Goal: Information Seeking & Learning: Check status

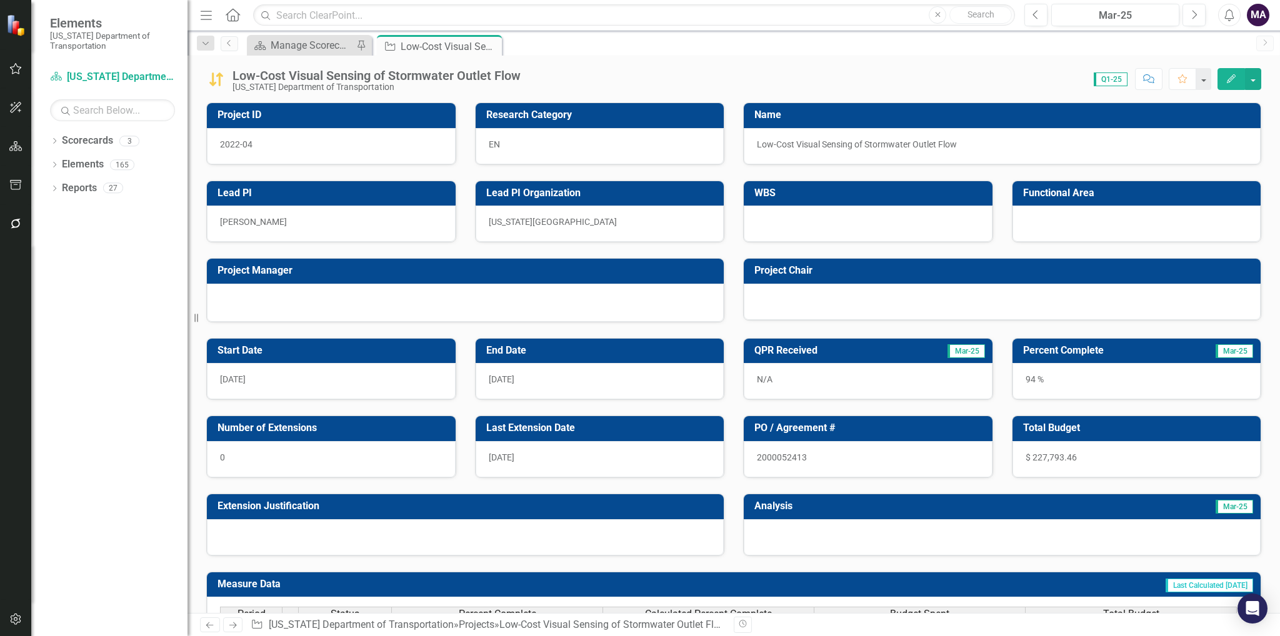
drag, startPoint x: 1082, startPoint y: 449, endPoint x: 847, endPoint y: 443, distance: 235.0
click at [847, 443] on div "QPR Received Mar-25 N/A Percent Complete Mar-25 94 % PO / Agreement # 200005241…" at bounding box center [1001, 439] width 537 height 234
click at [68, 141] on link "Scorecards" at bounding box center [87, 141] width 51 height 14
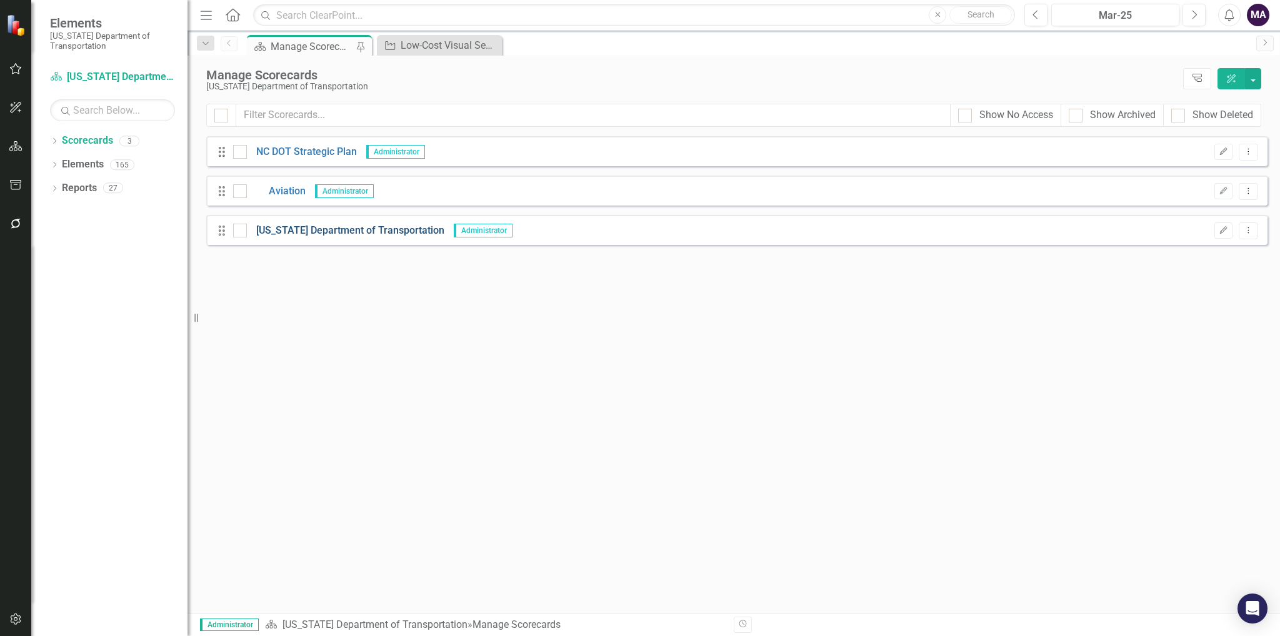
click at [318, 230] on link "[US_STATE] Department of Transportation" at bounding box center [345, 231] width 197 height 14
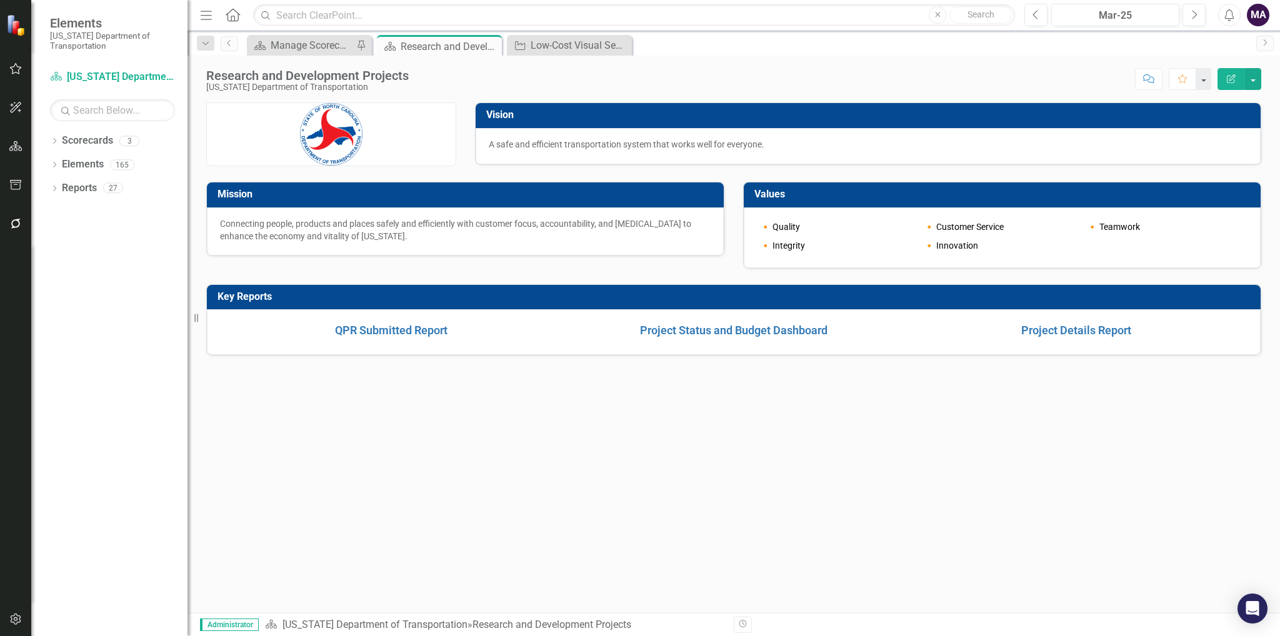
click at [727, 317] on div "QPR Submitted Report Project Status and Budget Dashboard Project Details Report" at bounding box center [733, 332] width 1053 height 46
click at [742, 324] on link "Project Status and Budget Dashboard" at bounding box center [733, 330] width 187 height 13
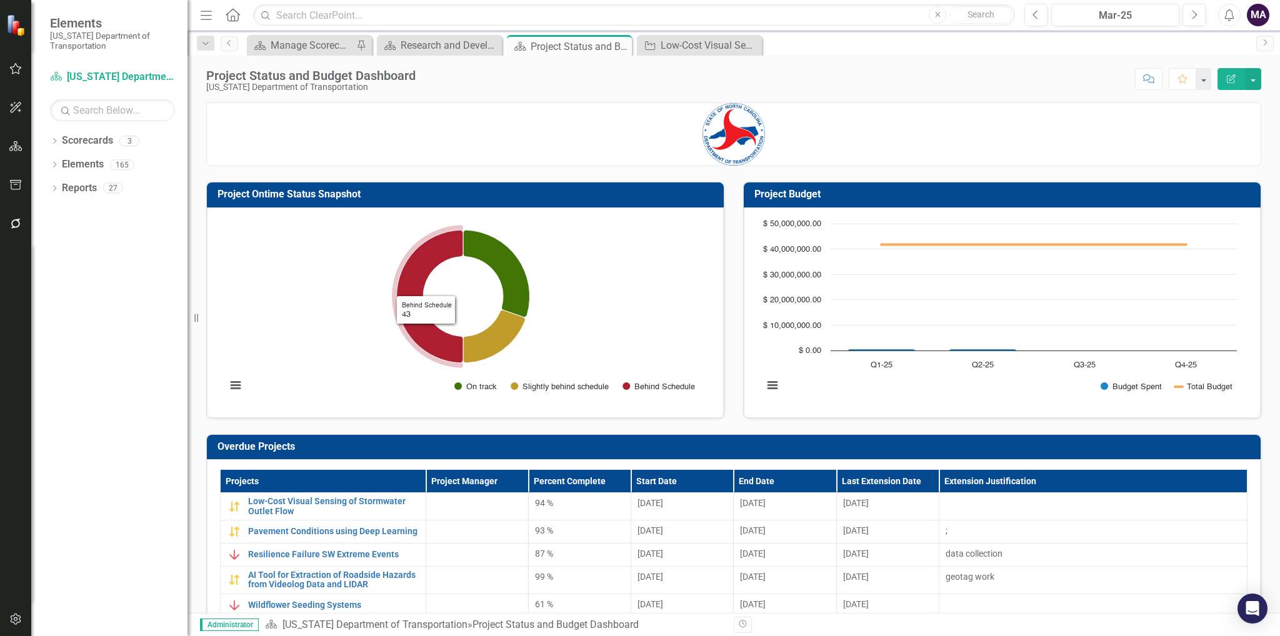
scroll to position [62, 0]
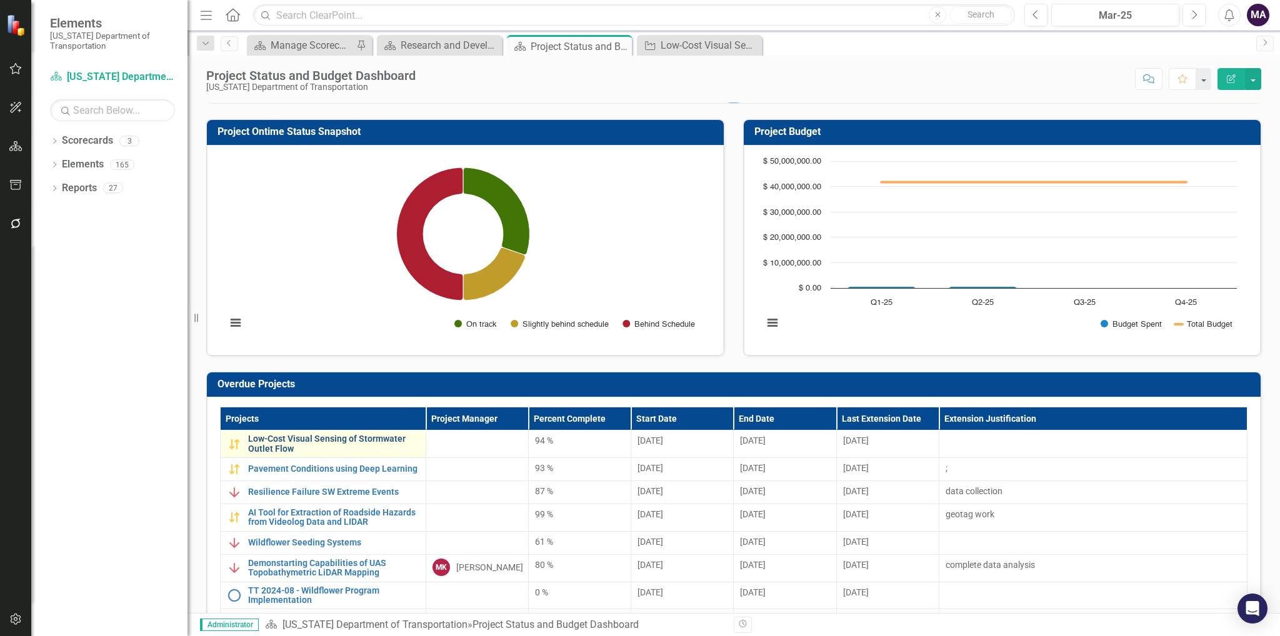
click at [302, 437] on link "Low-Cost Visual Sensing of Stormwater Outlet Flow" at bounding box center [333, 443] width 171 height 19
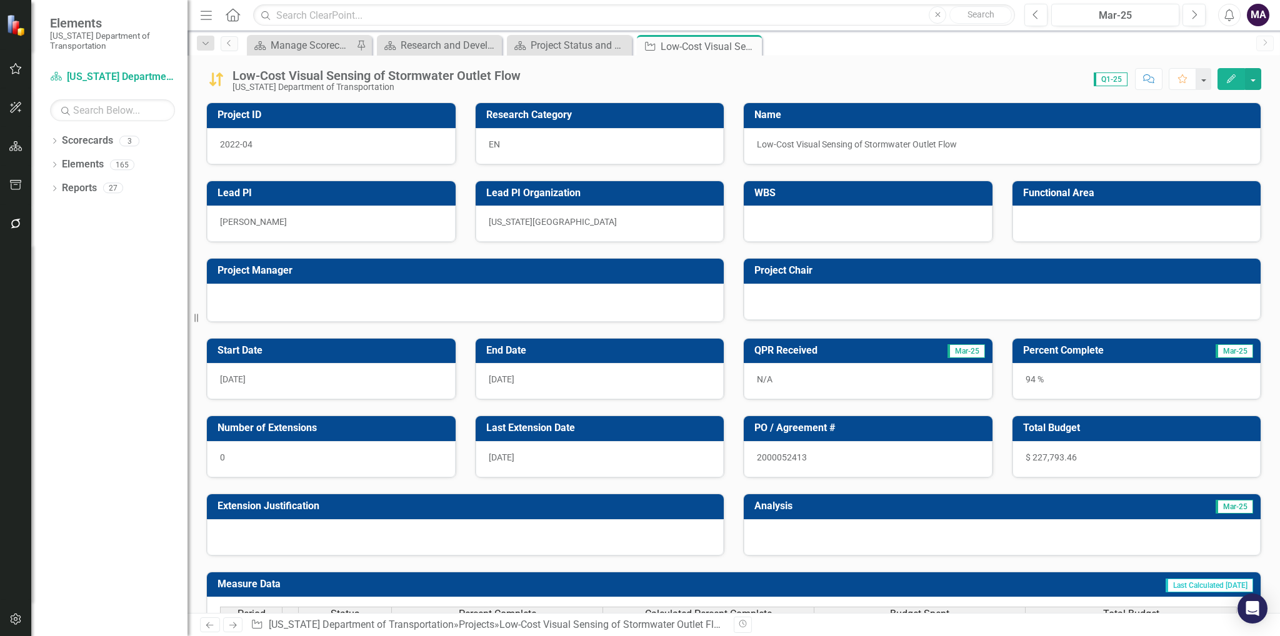
click at [895, 430] on h3 "PO / Agreement #" at bounding box center [870, 427] width 232 height 11
drag, startPoint x: 103, startPoint y: 143, endPoint x: 96, endPoint y: 144, distance: 7.0
click at [103, 143] on link "Scorecards" at bounding box center [87, 141] width 51 height 14
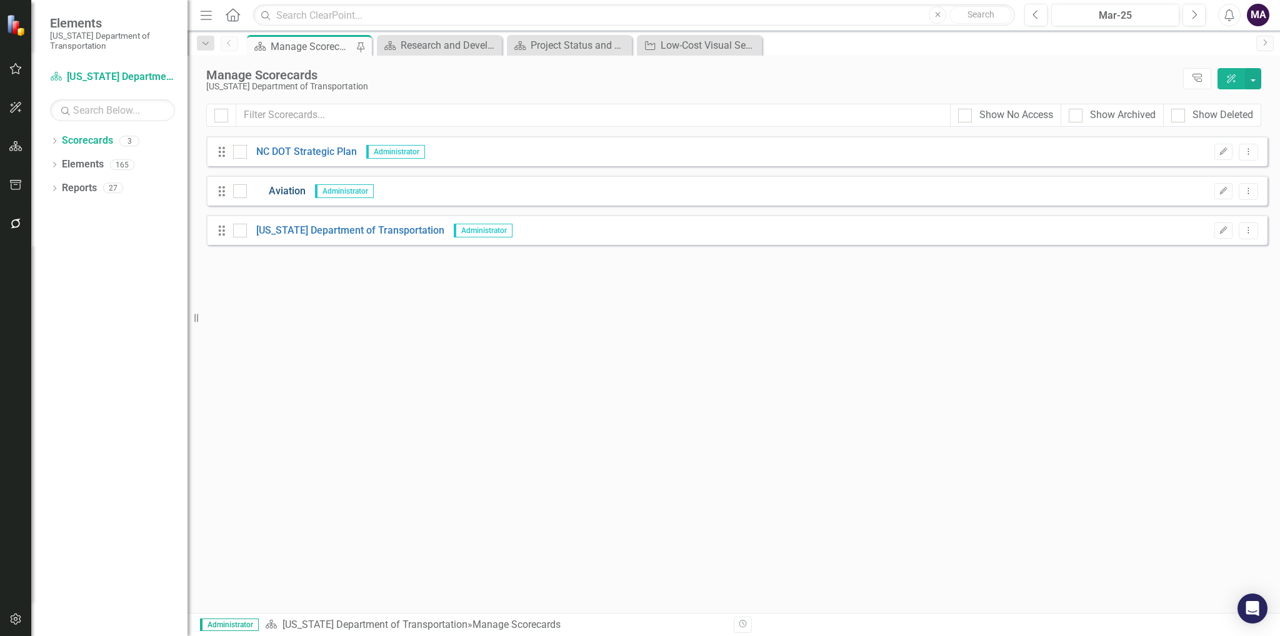
click at [285, 191] on link "Aviation" at bounding box center [276, 191] width 59 height 14
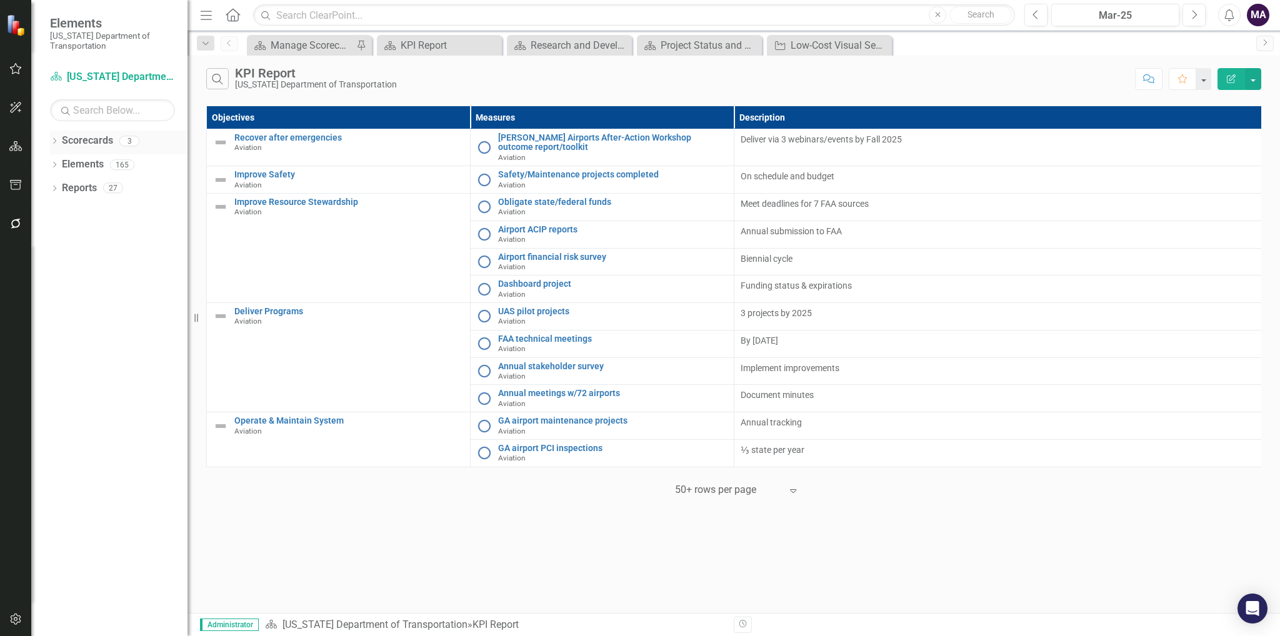
click at [95, 134] on link "Scorecards" at bounding box center [87, 141] width 51 height 14
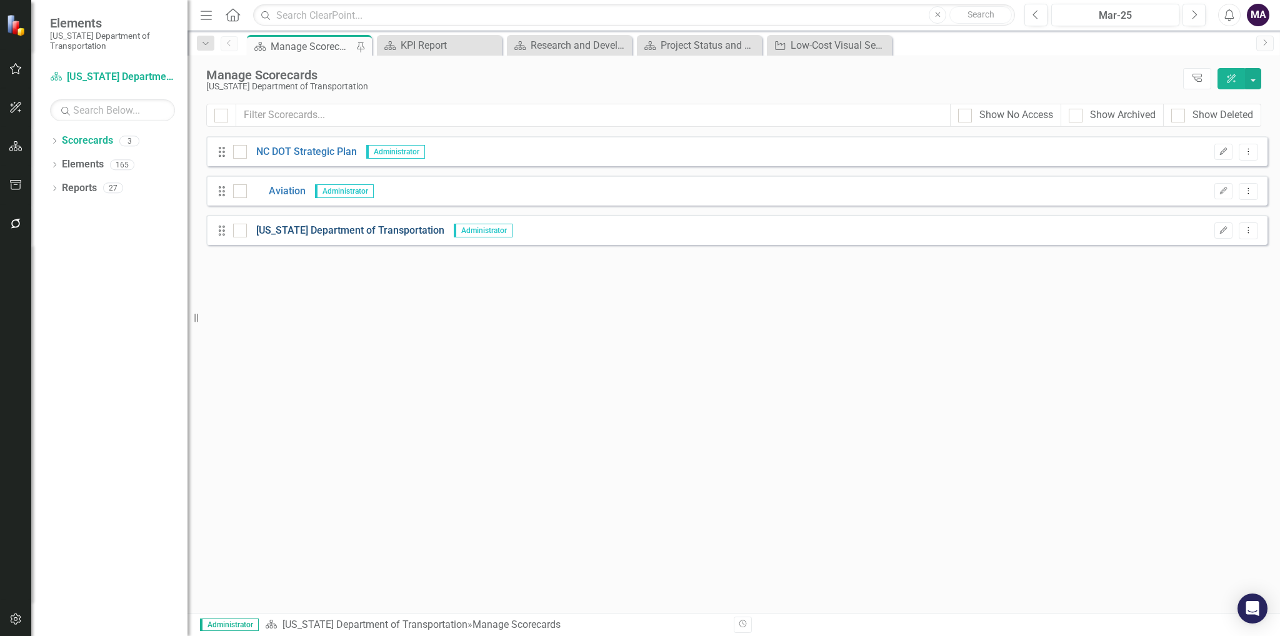
click at [354, 235] on link "[US_STATE] Department of Transportation" at bounding box center [345, 231] width 197 height 14
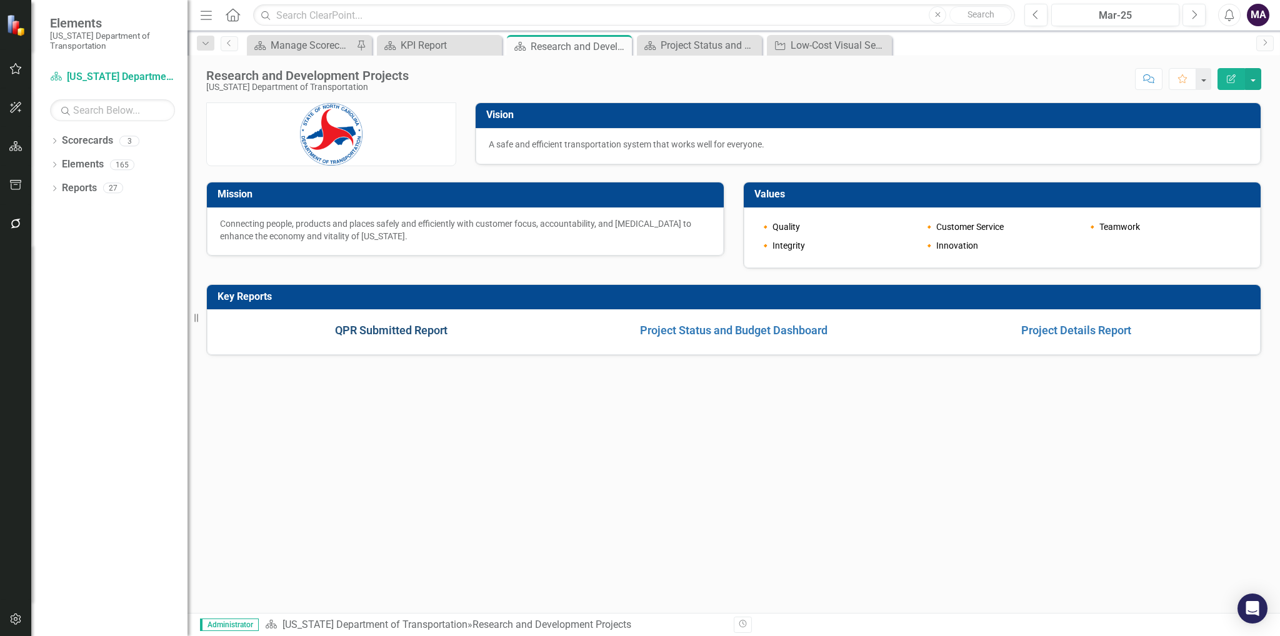
click at [369, 328] on link "QPR Submitted Report" at bounding box center [391, 330] width 112 height 13
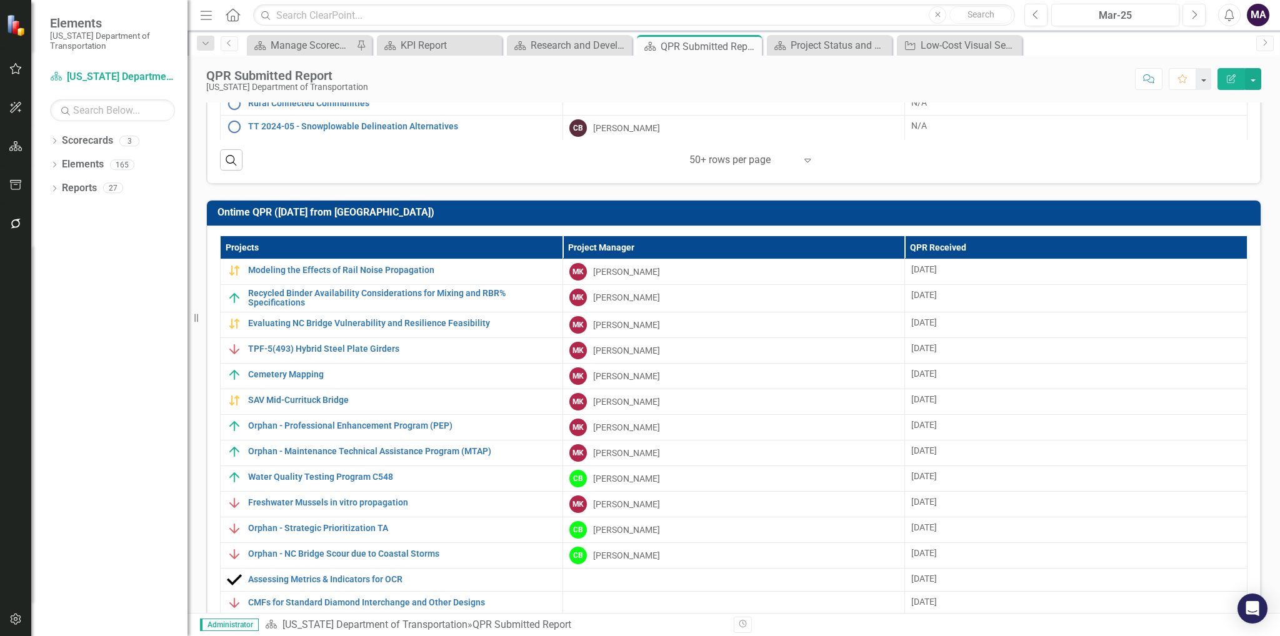
scroll to position [250, 0]
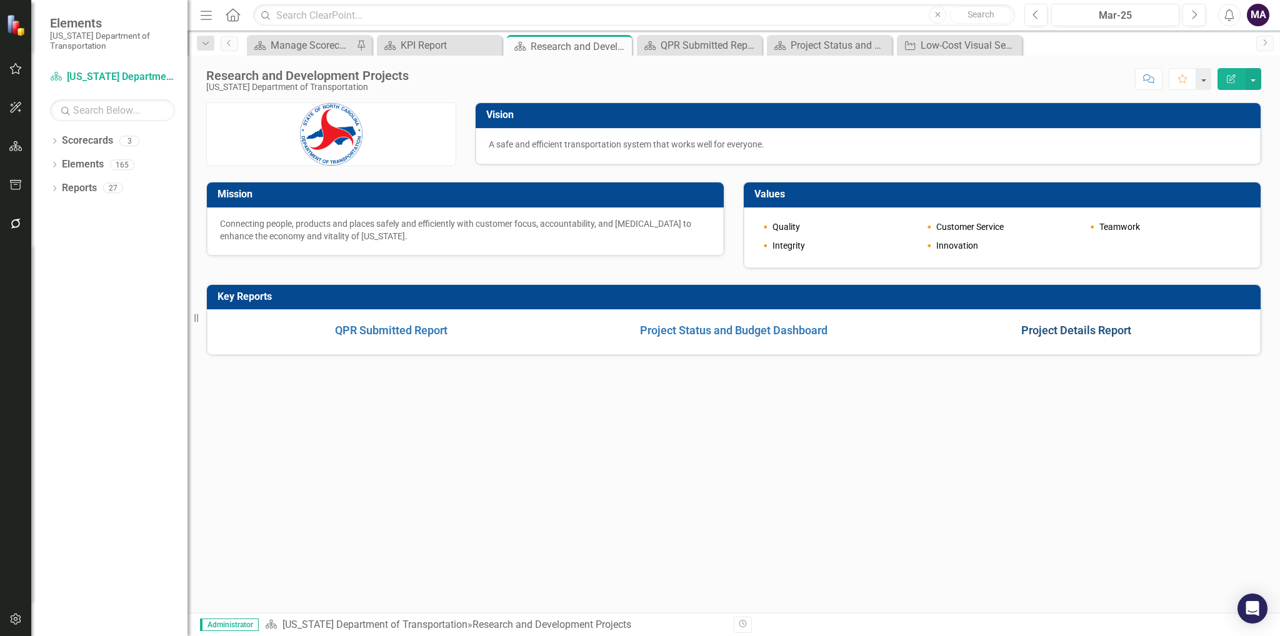
click at [1091, 328] on link "Project Details Report" at bounding box center [1076, 330] width 110 height 13
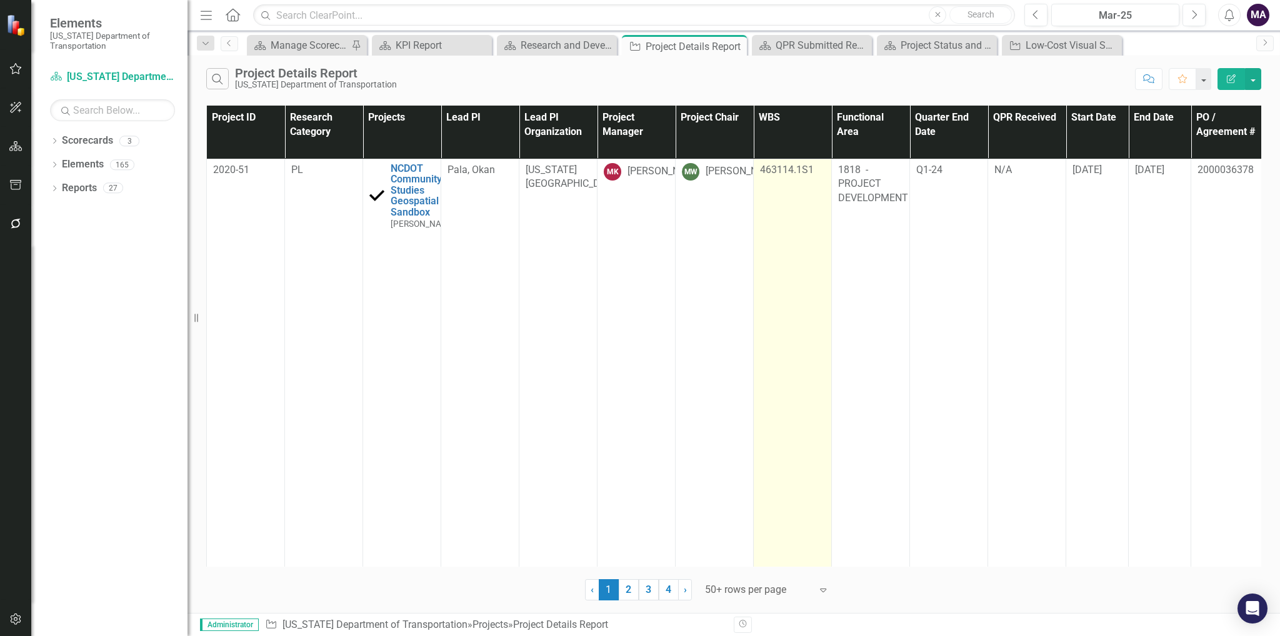
click at [817, 190] on td "463114.1S1" at bounding box center [792, 448] width 78 height 579
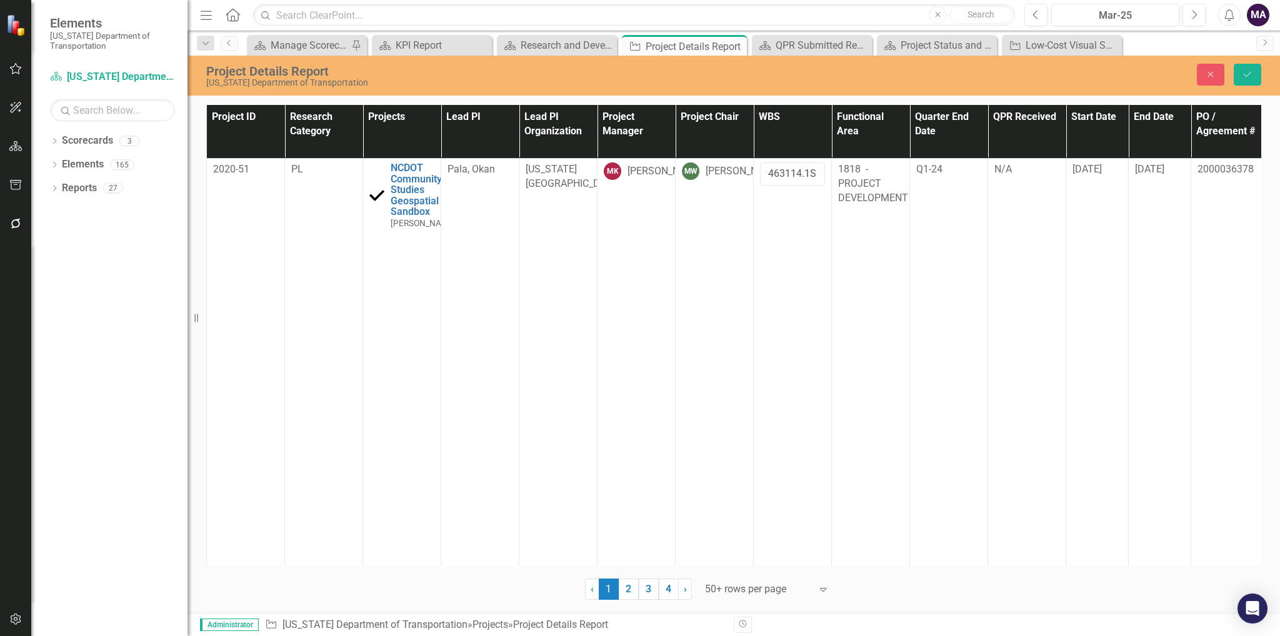
click at [800, 171] on input "463114.1S1" at bounding box center [792, 173] width 65 height 23
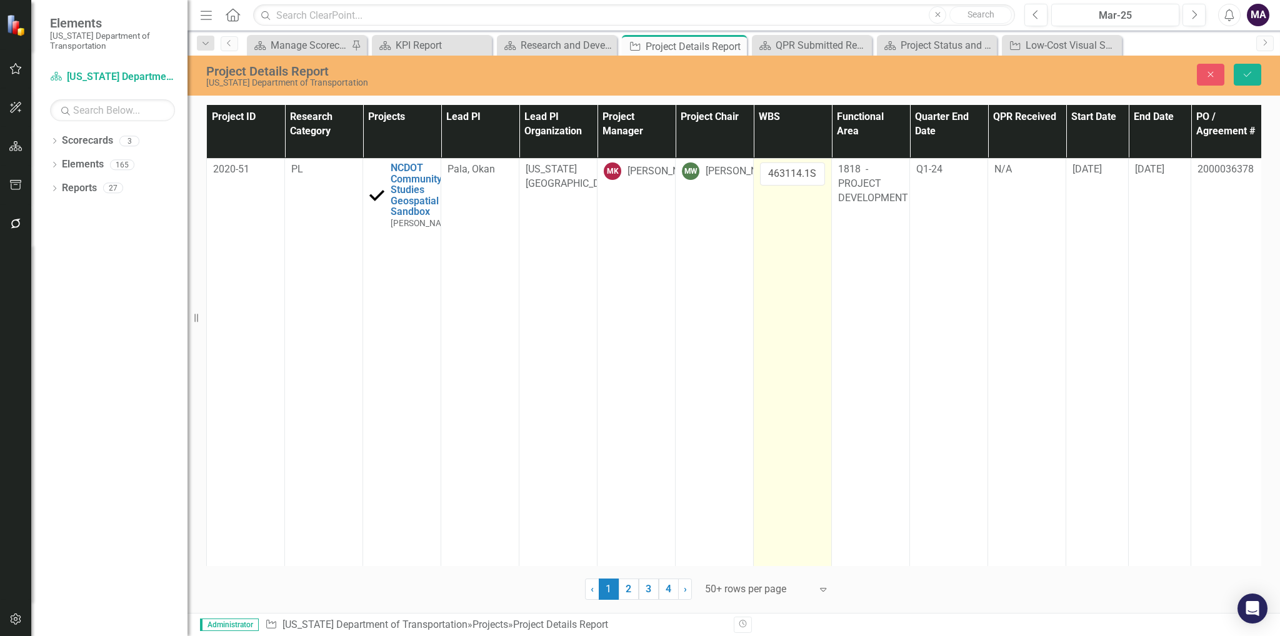
click at [819, 197] on td "463114.1S1" at bounding box center [792, 447] width 78 height 579
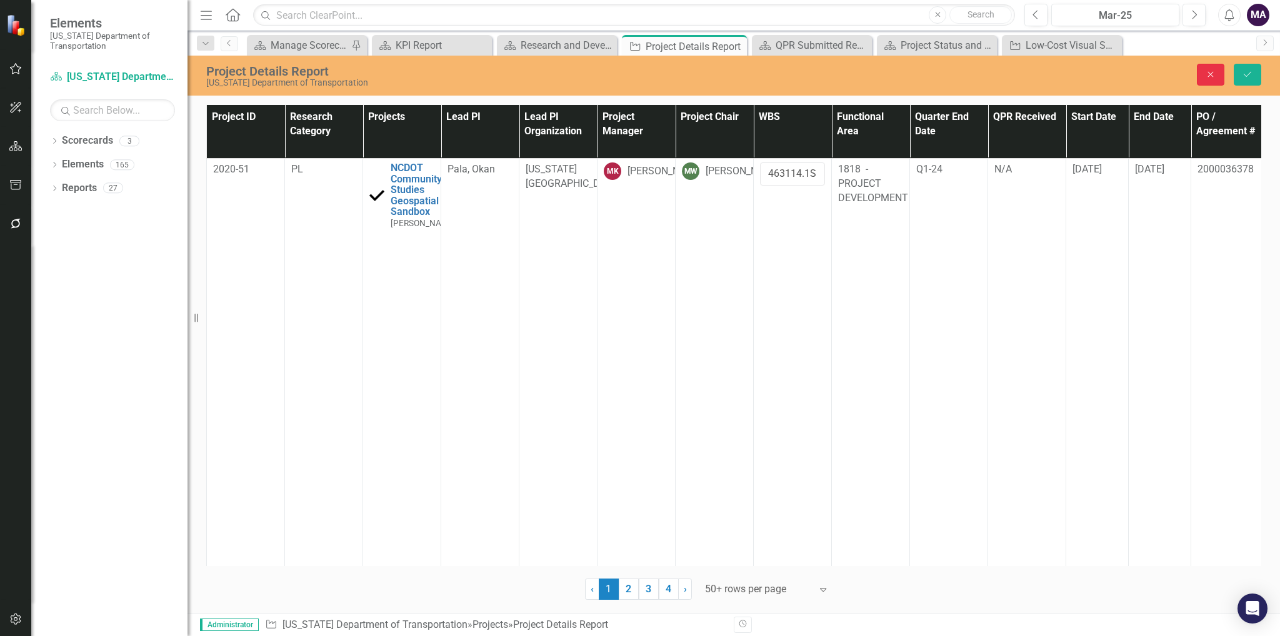
click at [1201, 72] on button "Close" at bounding box center [1209, 75] width 27 height 22
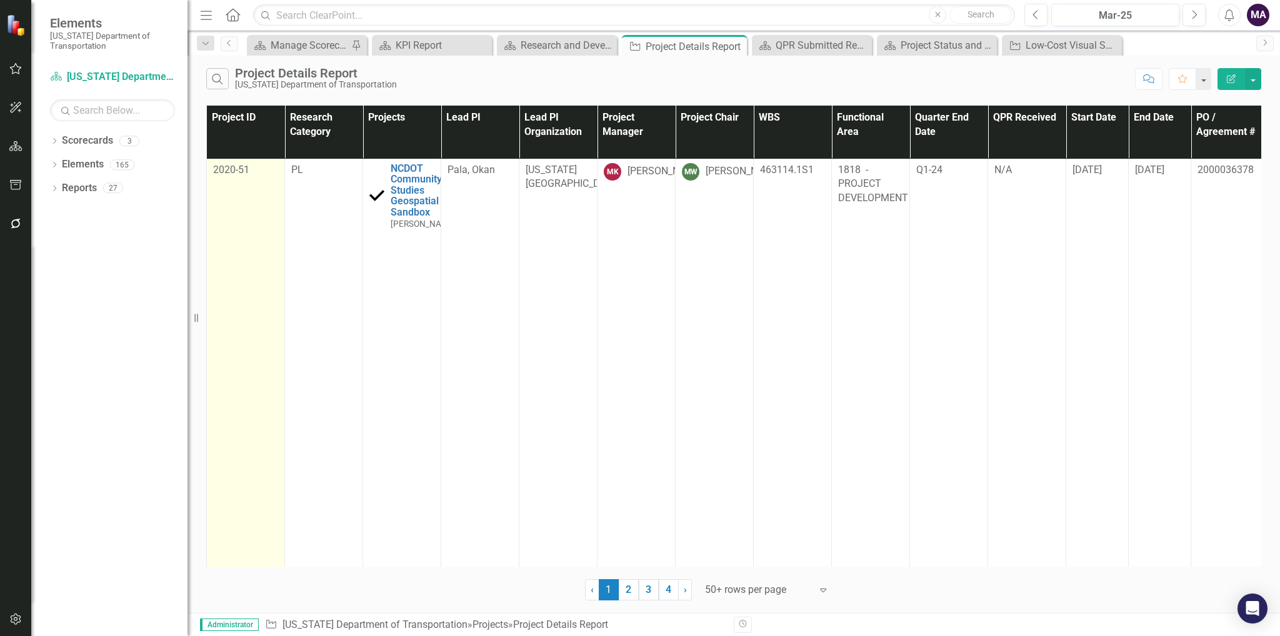
click at [267, 161] on td "2020-51" at bounding box center [246, 448] width 78 height 579
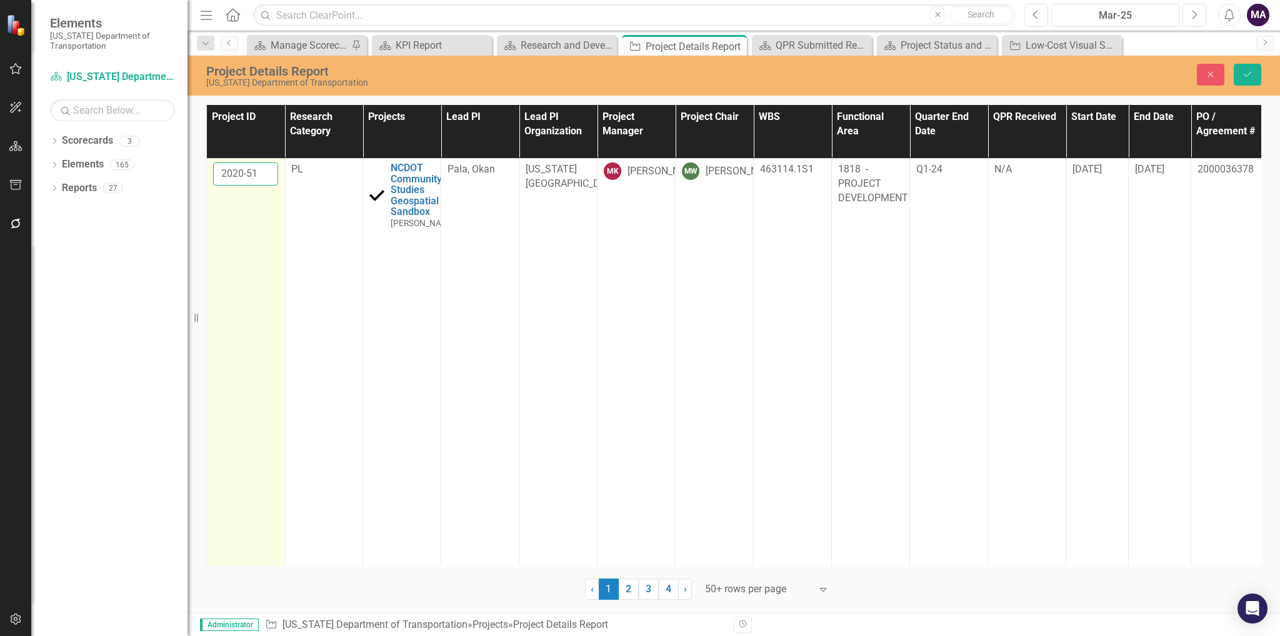
click at [249, 167] on input "2020-51" at bounding box center [245, 173] width 65 height 23
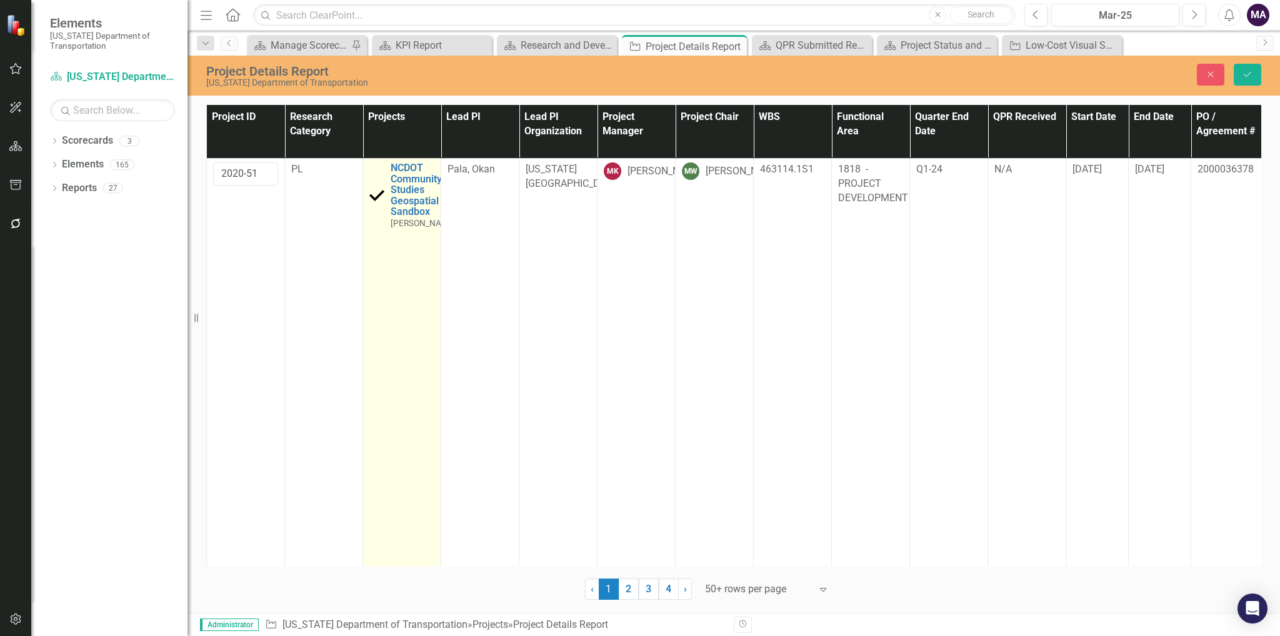
click at [367, 246] on td "NCDOT Community Studies Geospatial Sandbox Mustan Kadibhai Link Map View Link M…" at bounding box center [402, 447] width 78 height 579
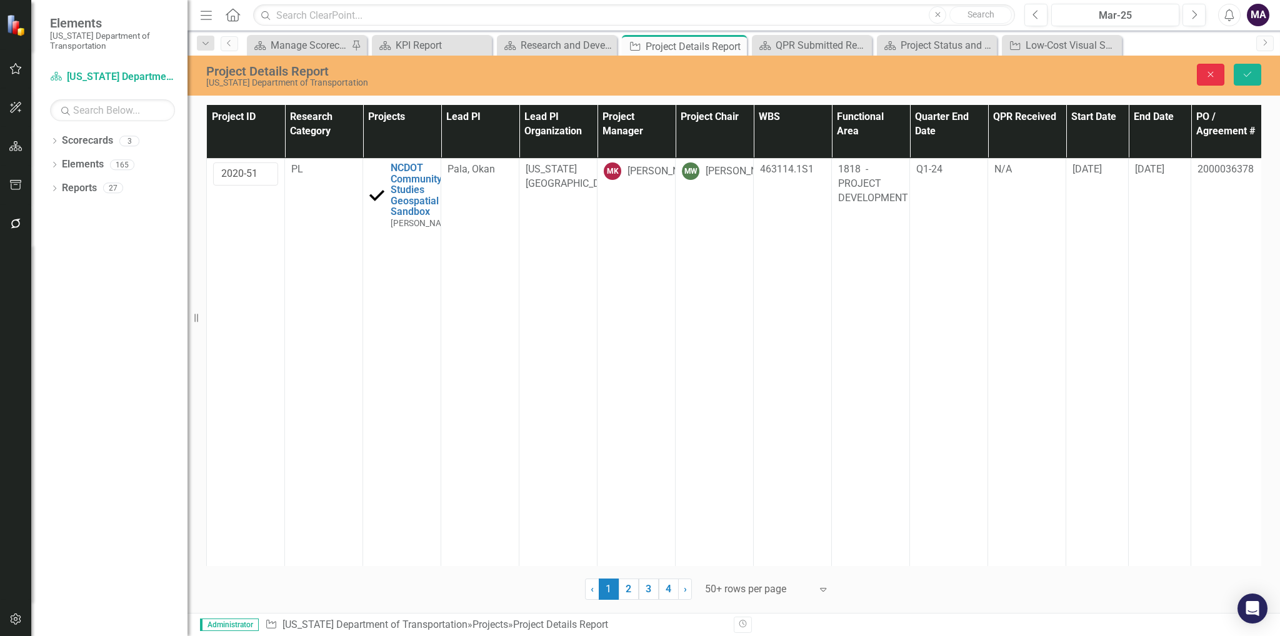
click at [1202, 72] on button "Close" at bounding box center [1209, 75] width 27 height 22
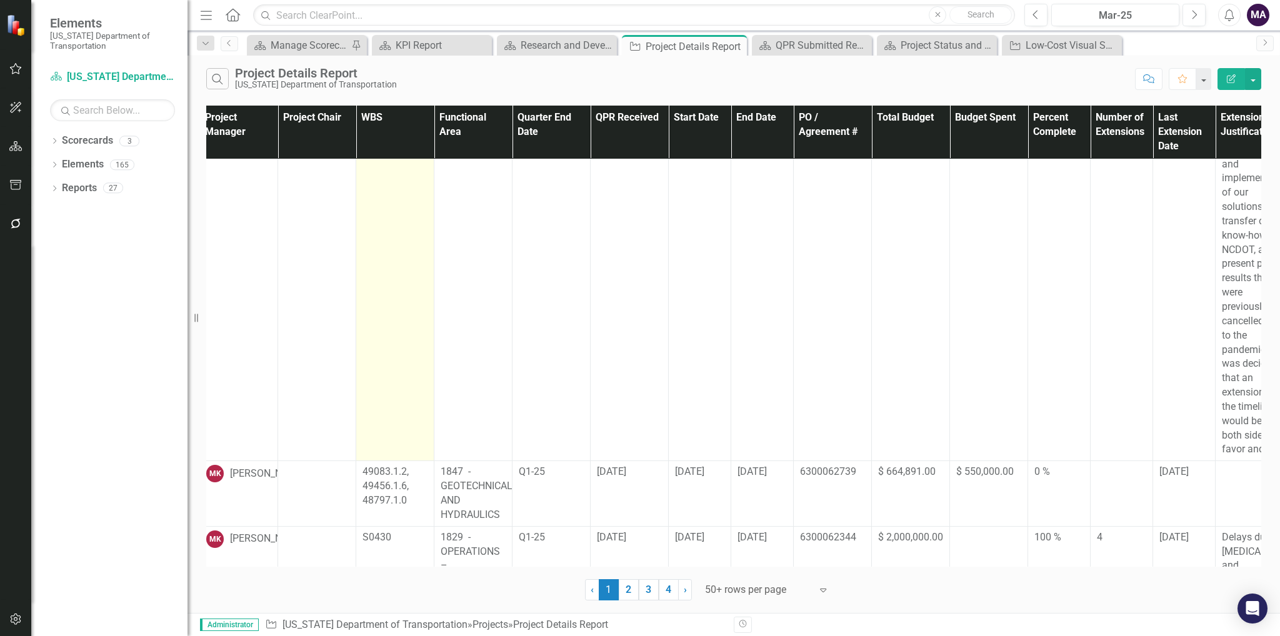
scroll to position [0, 397]
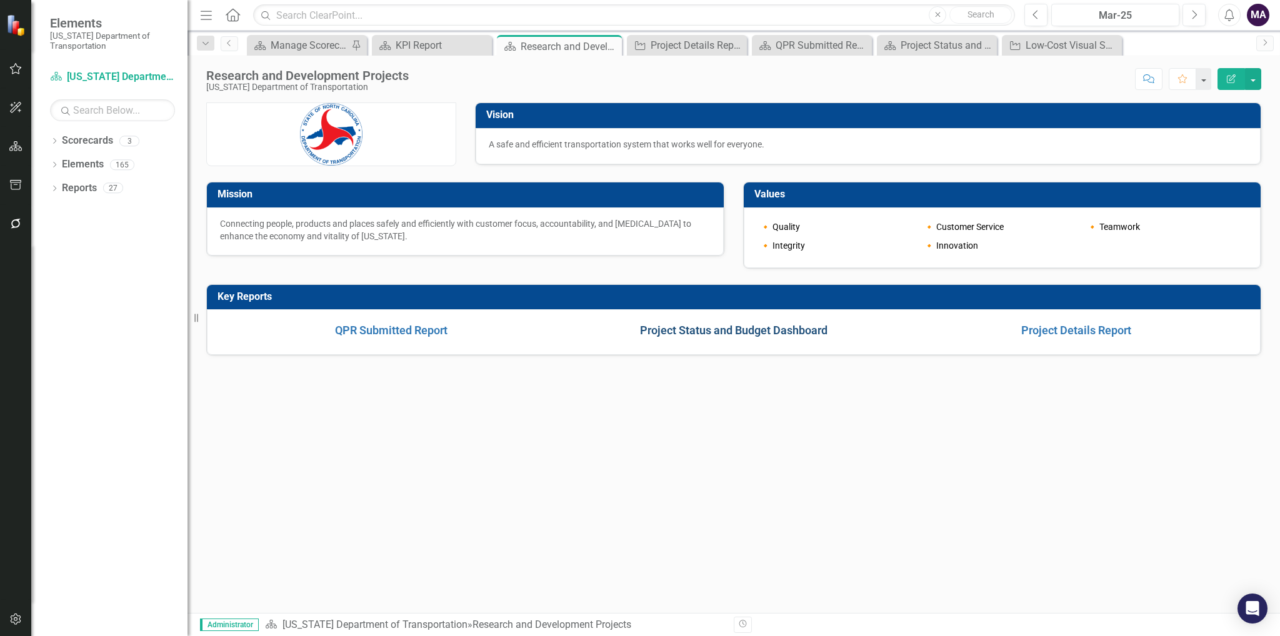
click at [811, 330] on link "Project Status and Budget Dashboard" at bounding box center [733, 330] width 187 height 13
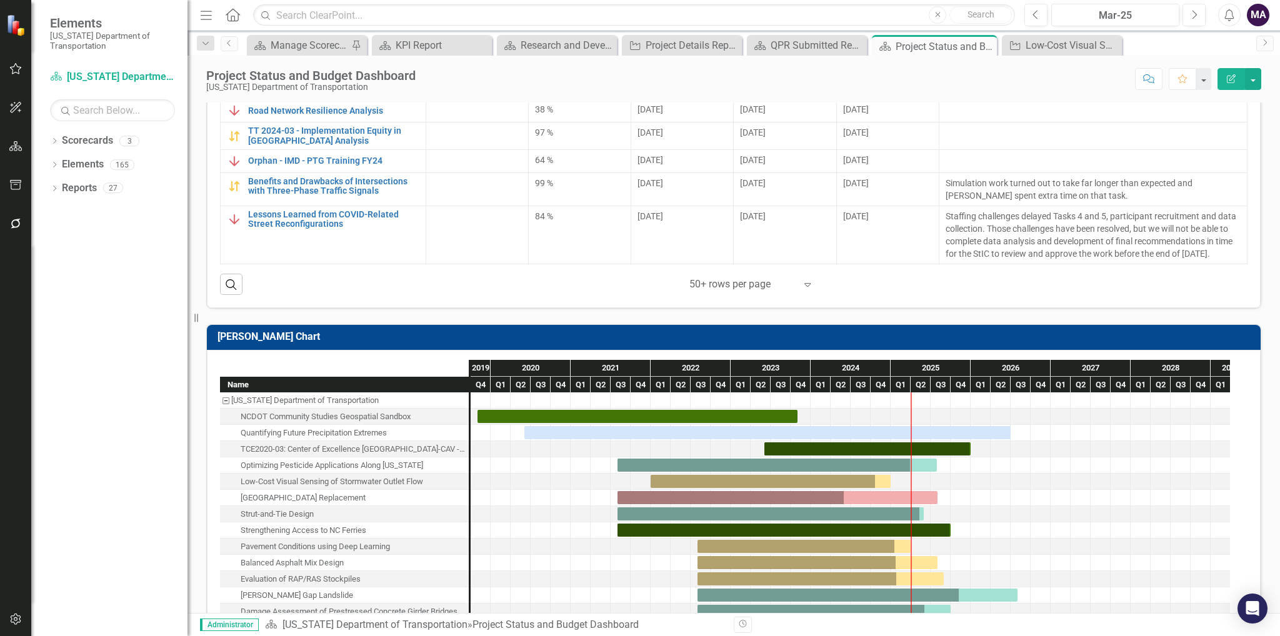
scroll to position [500, 0]
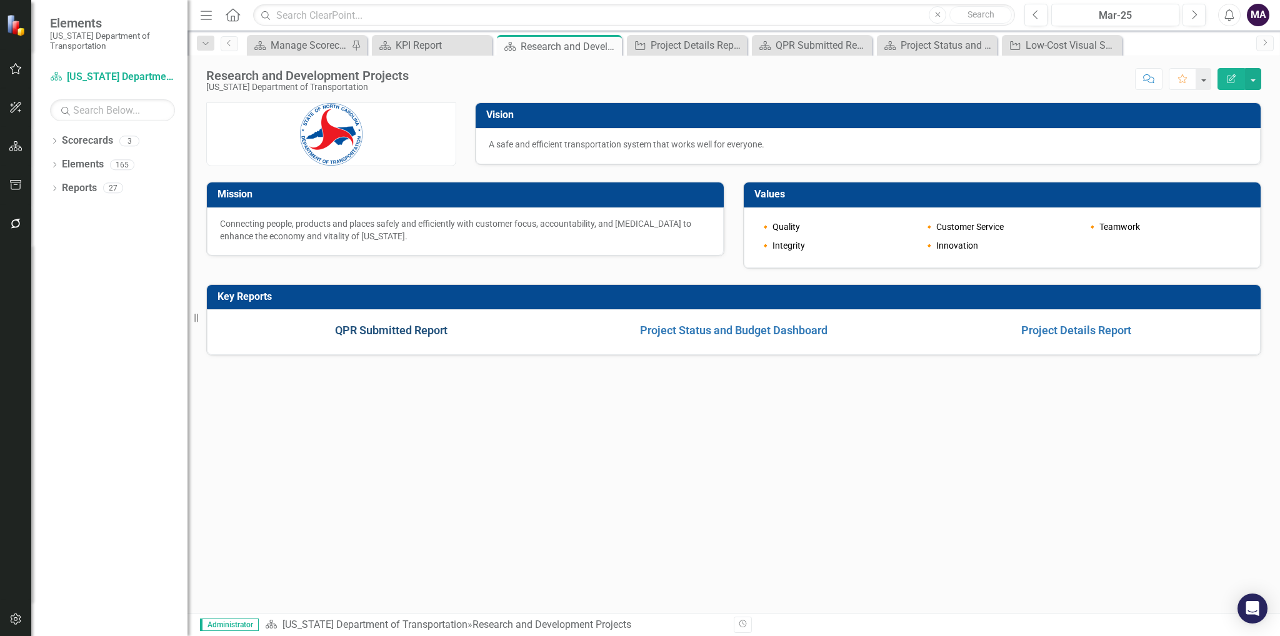
click at [432, 332] on link "QPR Submitted Report" at bounding box center [391, 330] width 112 height 13
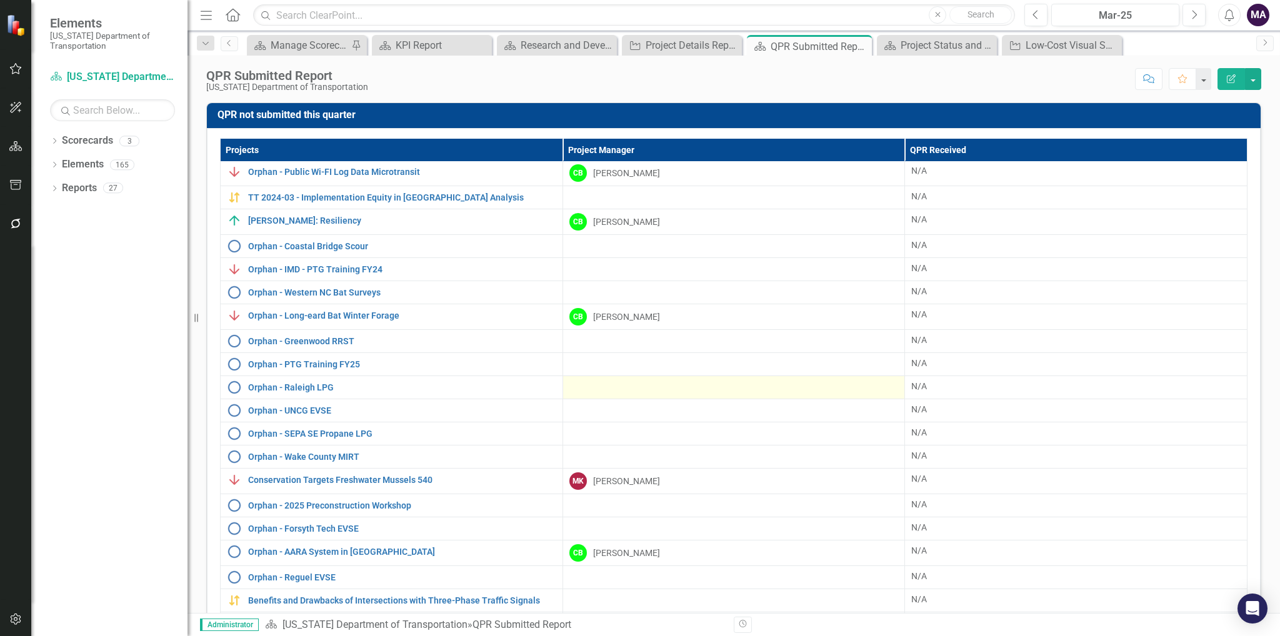
scroll to position [519, 0]
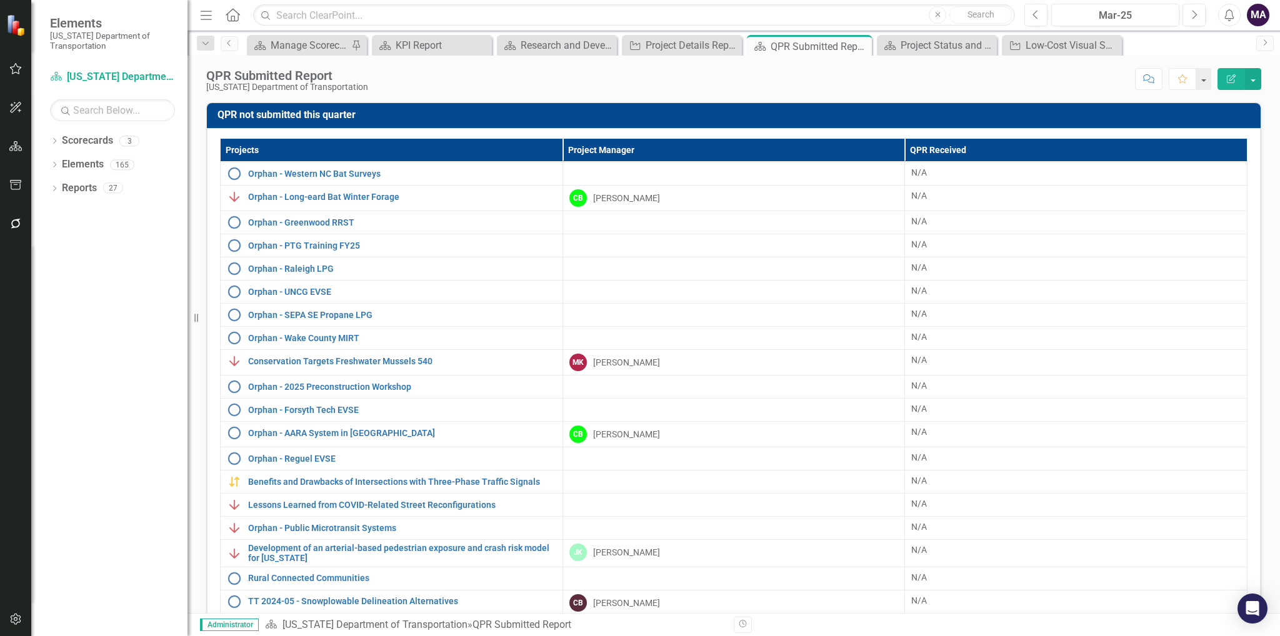
click at [962, 92] on div "QPR Submitted Report [US_STATE] Department of Transportation Score: N/A Mar-25 …" at bounding box center [733, 74] width 1092 height 37
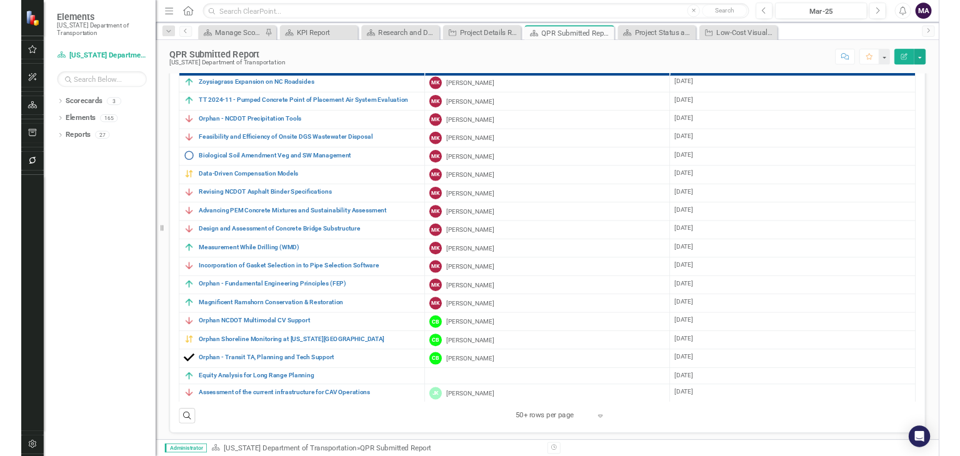
scroll to position [441, 0]
